Goal: Information Seeking & Learning: Understand process/instructions

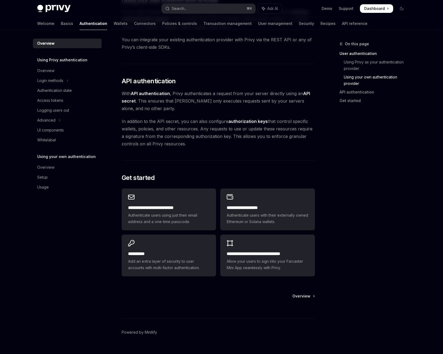
scroll to position [325, 0]
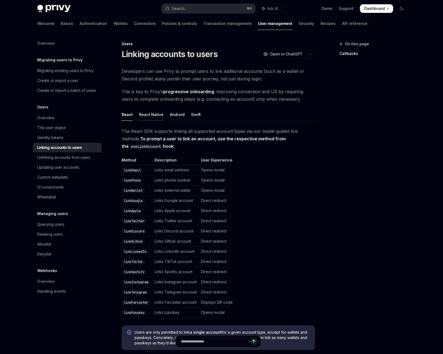
click at [148, 115] on div "React Native" at bounding box center [151, 114] width 24 height 13
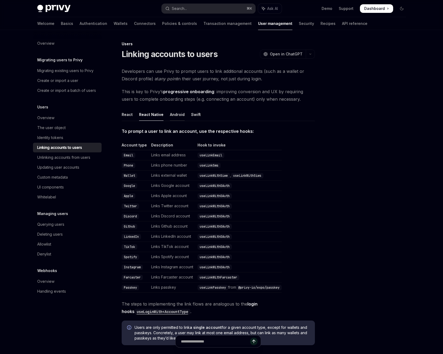
click at [176, 115] on div "Android" at bounding box center [177, 114] width 15 height 13
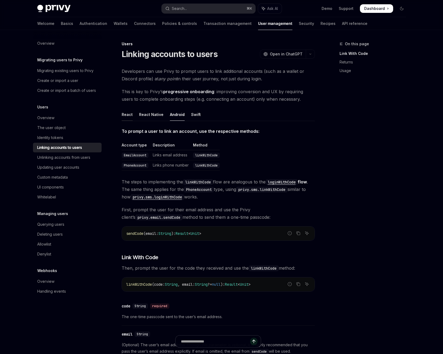
click at [129, 114] on div "React" at bounding box center [127, 114] width 11 height 13
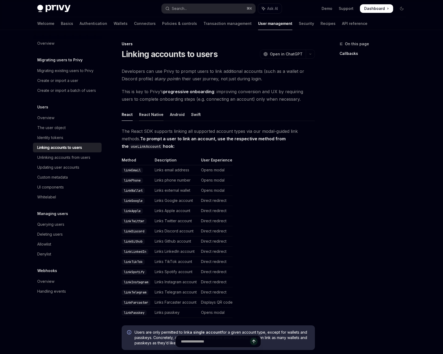
click at [152, 114] on div "React Native" at bounding box center [151, 114] width 24 height 13
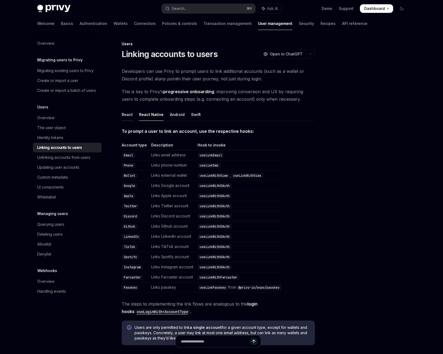
click at [122, 116] on div "React" at bounding box center [127, 114] width 11 height 13
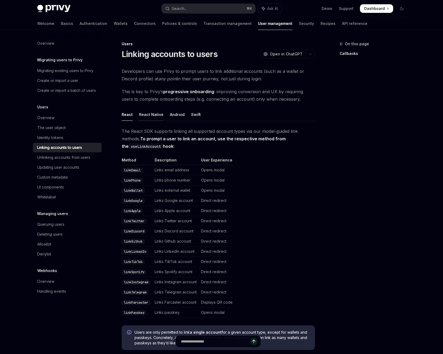
click at [155, 116] on div "React Native" at bounding box center [151, 114] width 24 height 13
type textarea "*"
